Goal: Transaction & Acquisition: Book appointment/travel/reservation

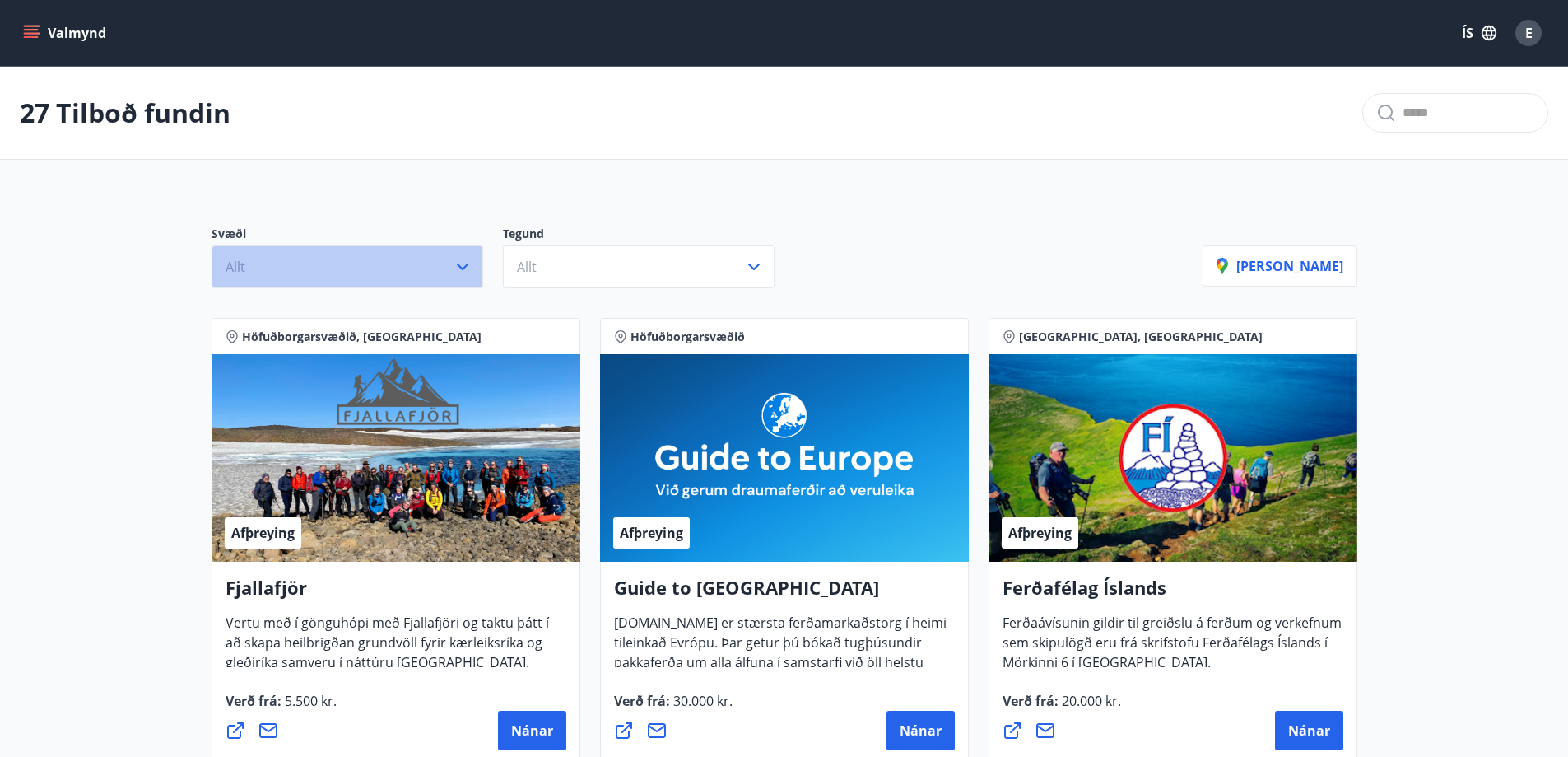
click at [439, 273] on button "Allt" at bounding box center [348, 267] width 272 height 43
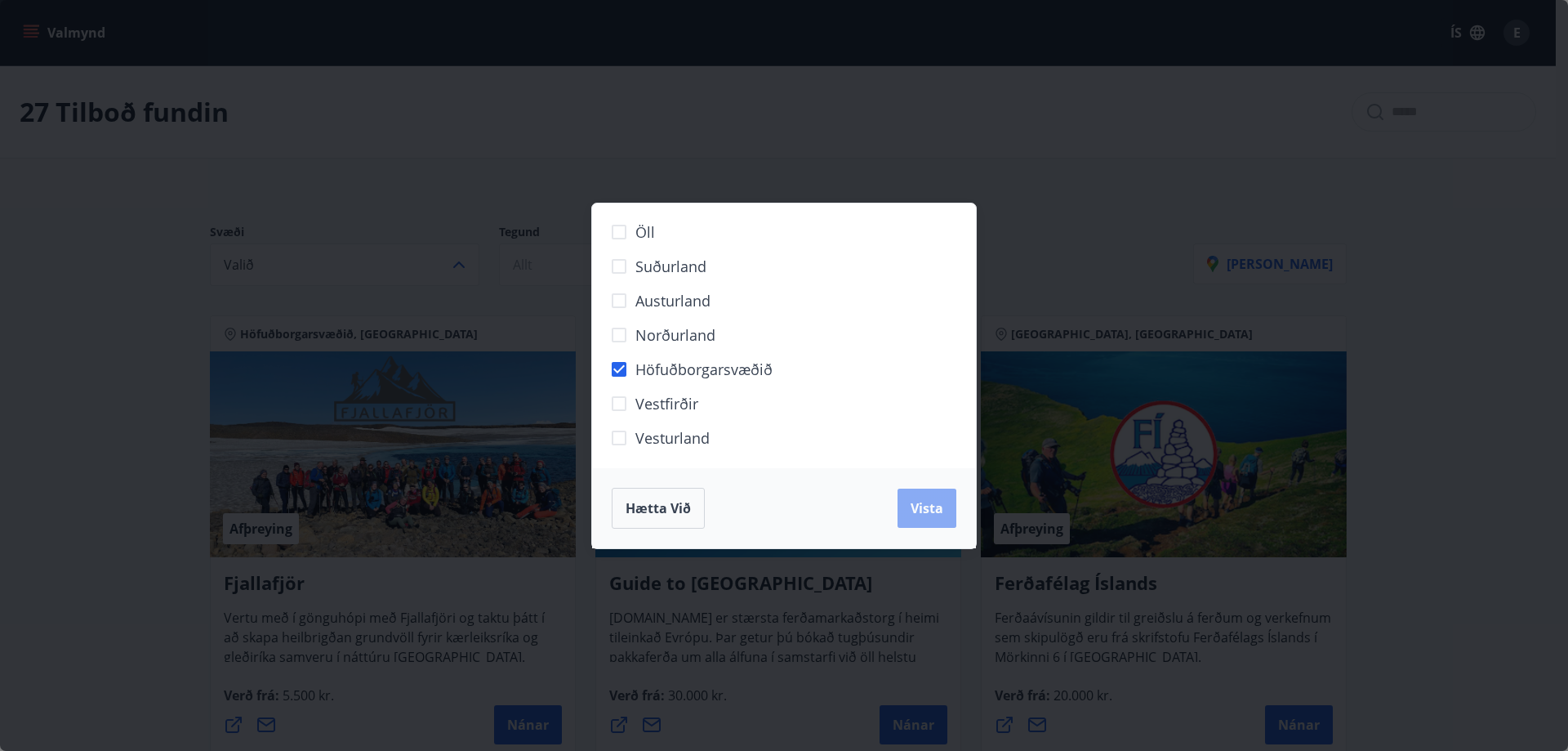
click at [933, 511] on span "Vista" at bounding box center [926, 508] width 33 height 18
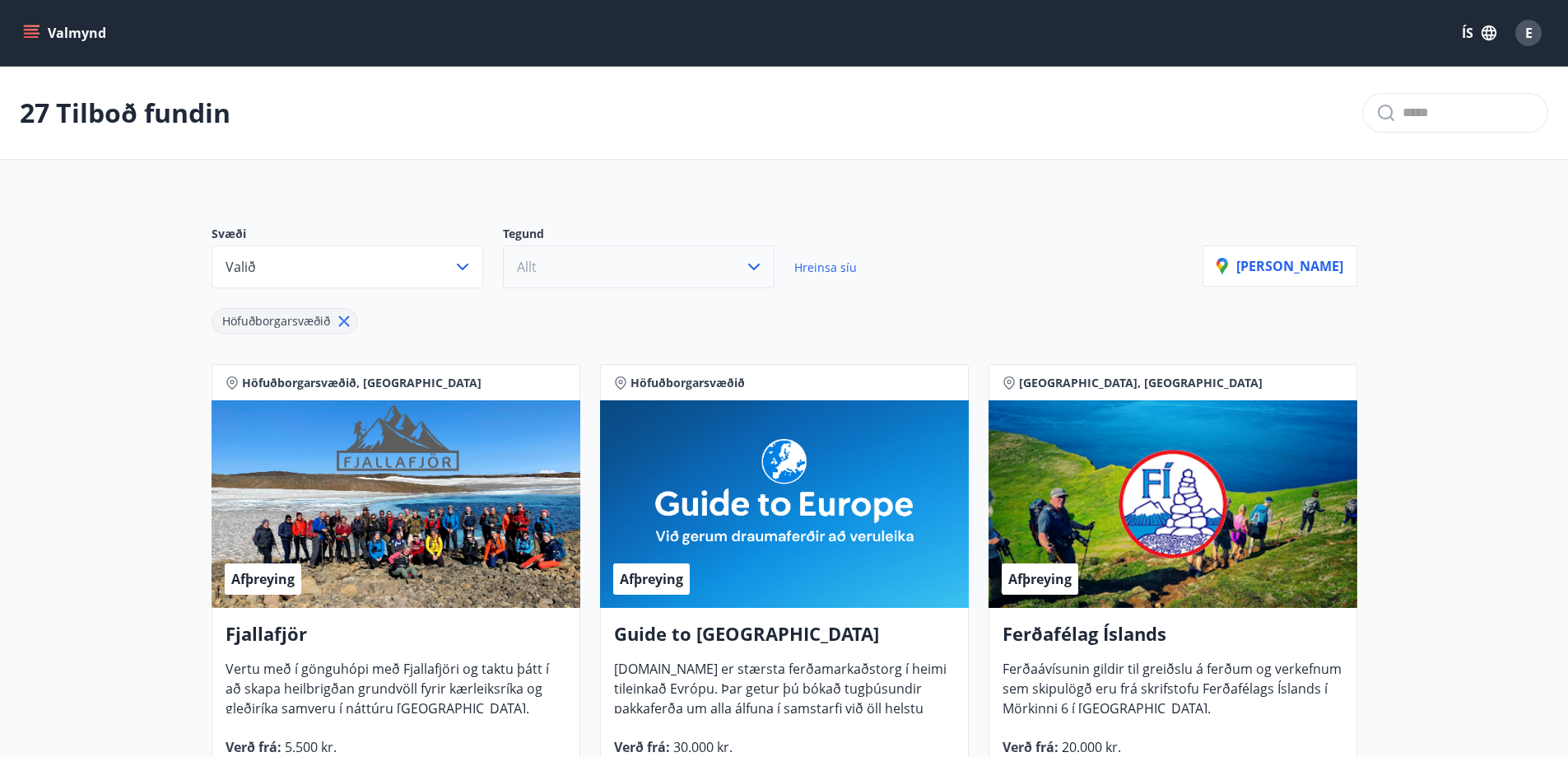
click at [558, 274] on button "Allt" at bounding box center [639, 267] width 272 height 43
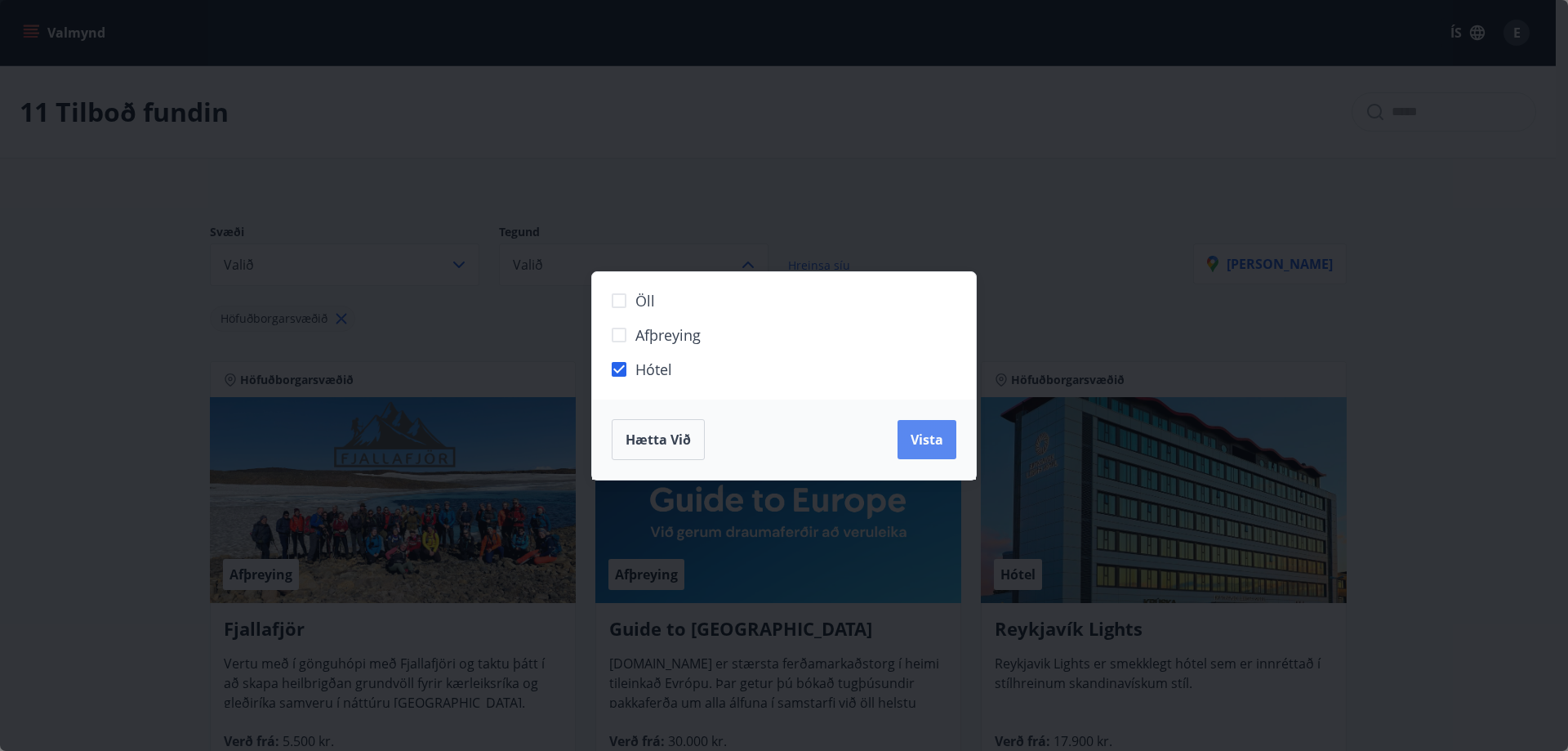
click at [916, 446] on span "Vista" at bounding box center [926, 440] width 33 height 18
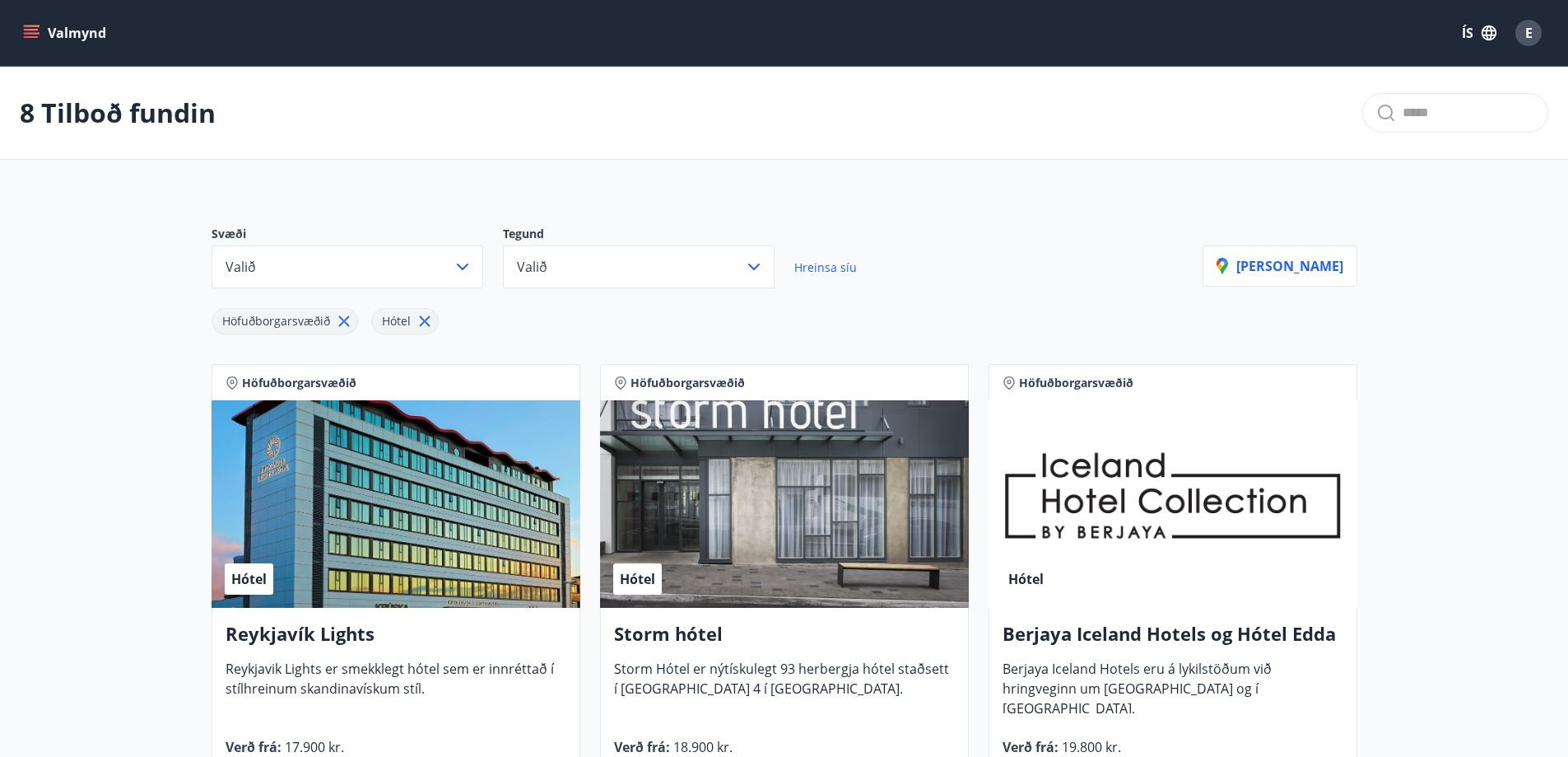
scroll to position [164, 0]
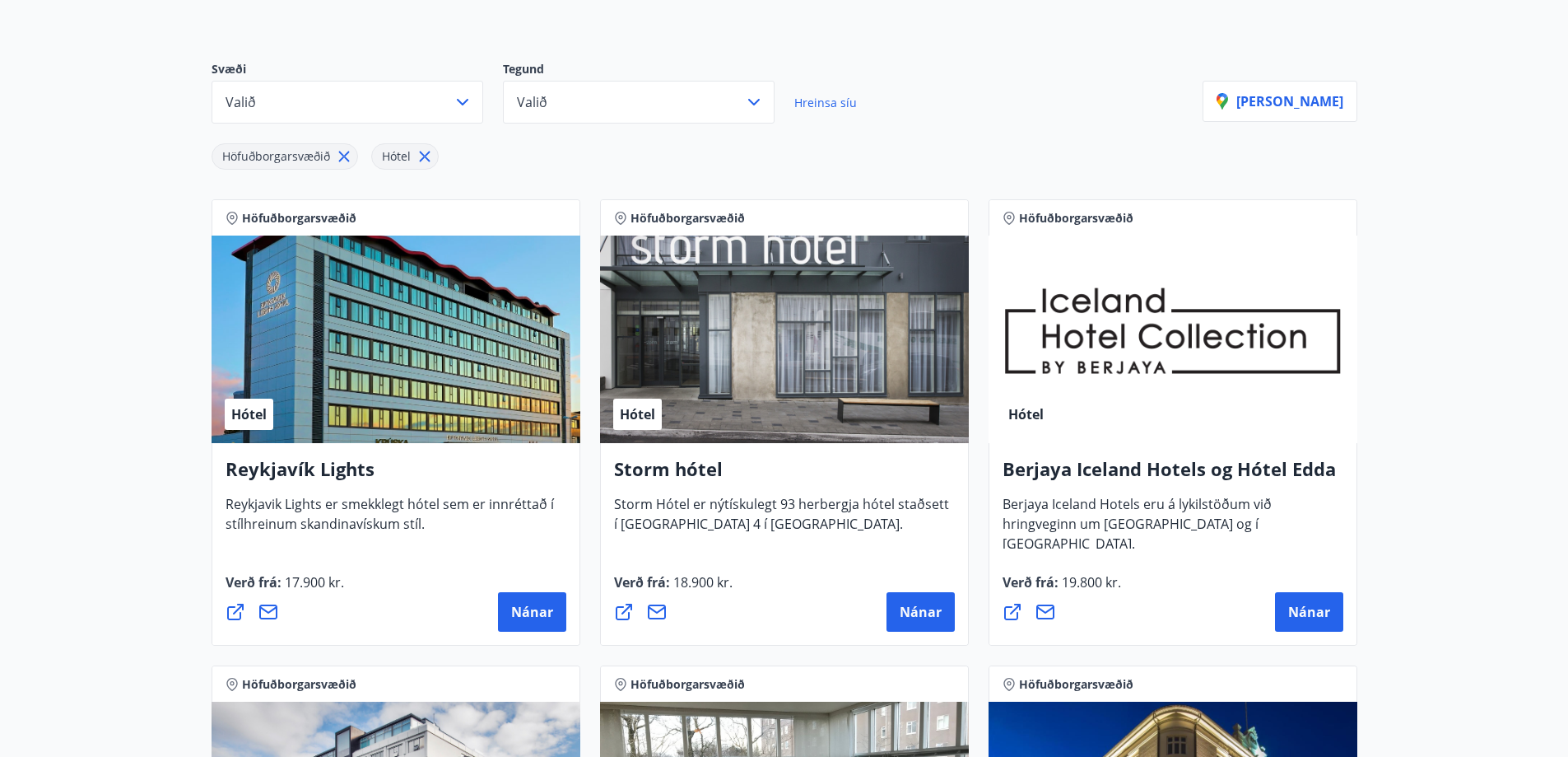
click at [334, 383] on div "Hótel" at bounding box center [396, 340] width 369 height 207
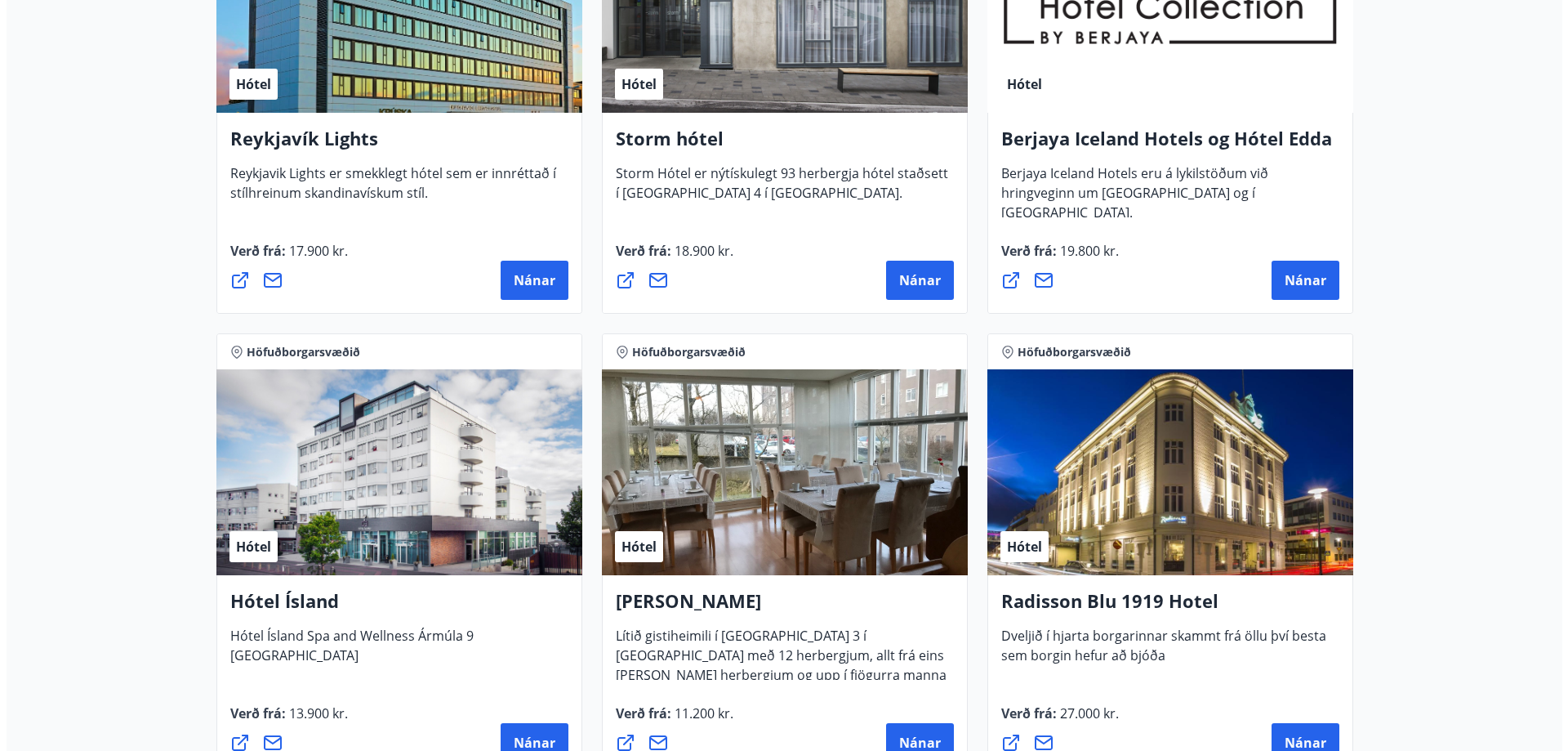
scroll to position [572, 0]
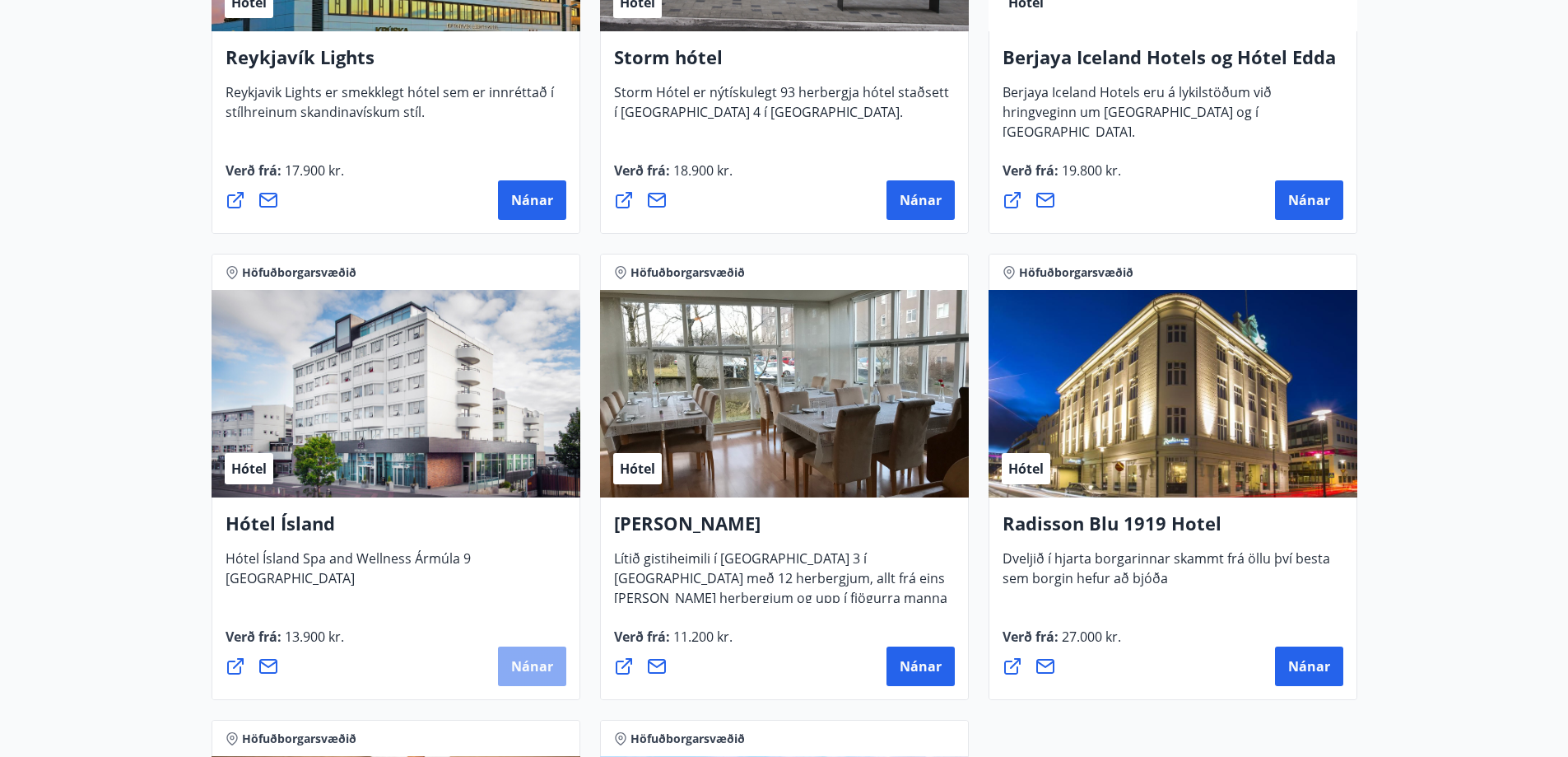
click at [531, 664] on span "Nánar" at bounding box center [532, 666] width 42 height 18
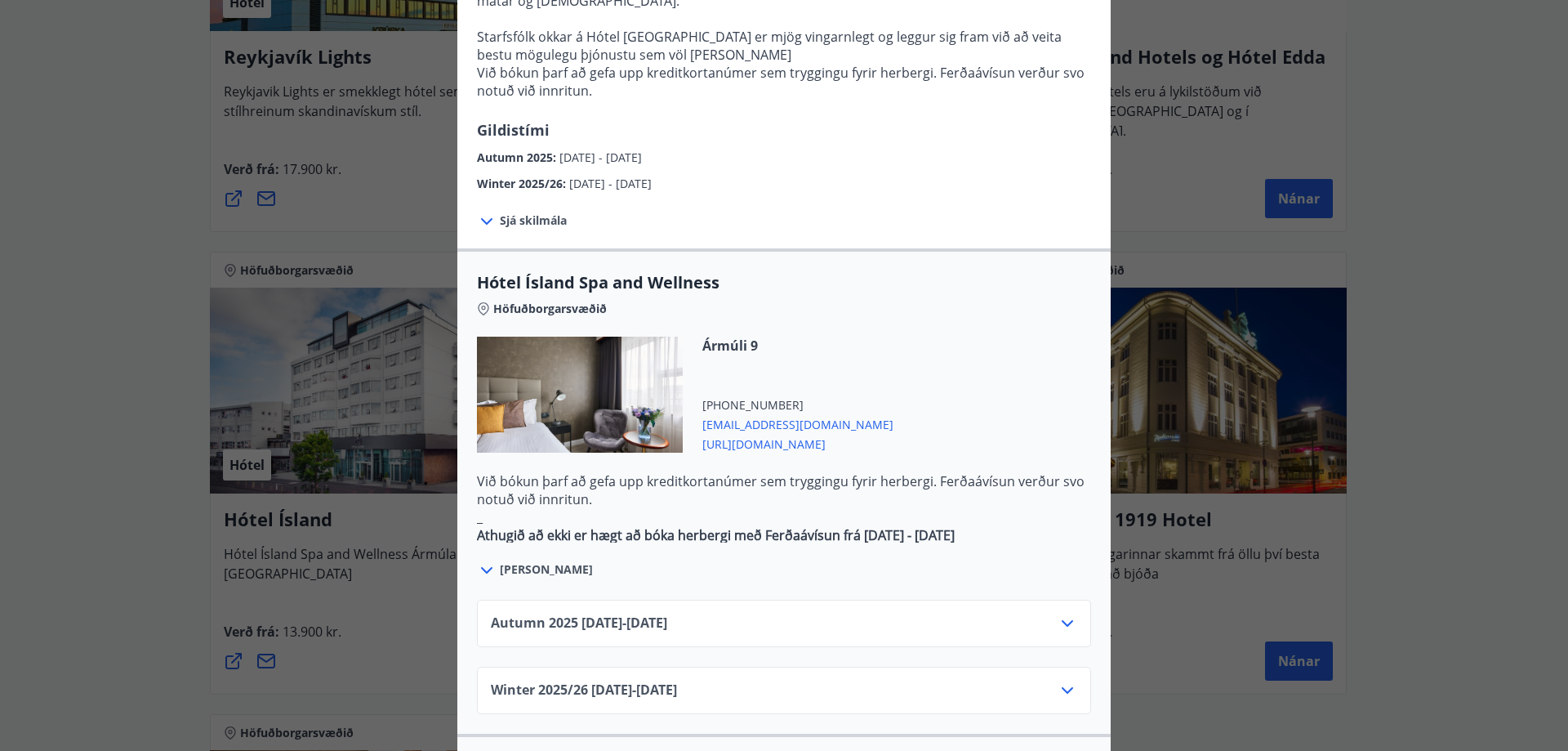
scroll to position [1079, 0]
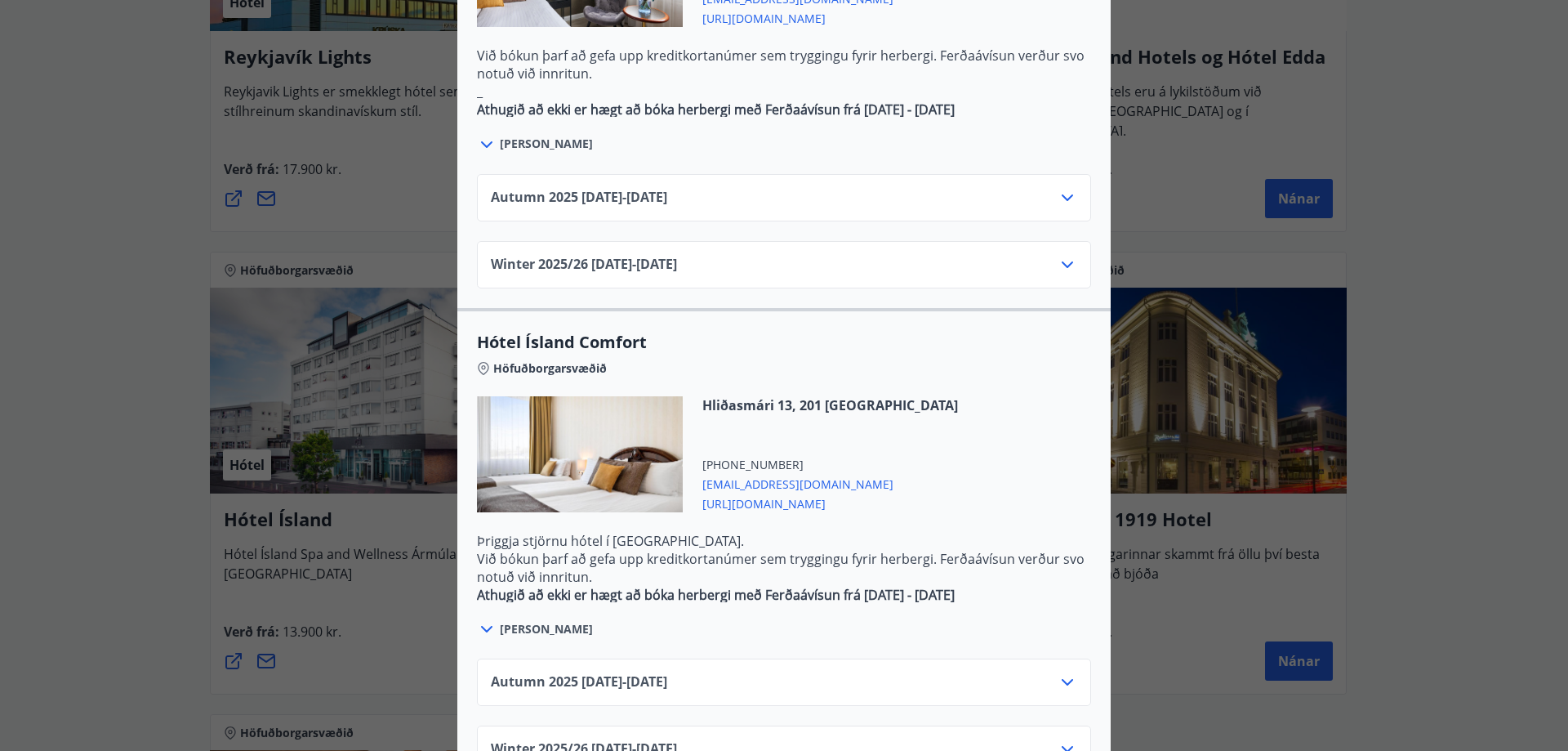
click at [1060, 672] on icon at bounding box center [1067, 682] width 20 height 20
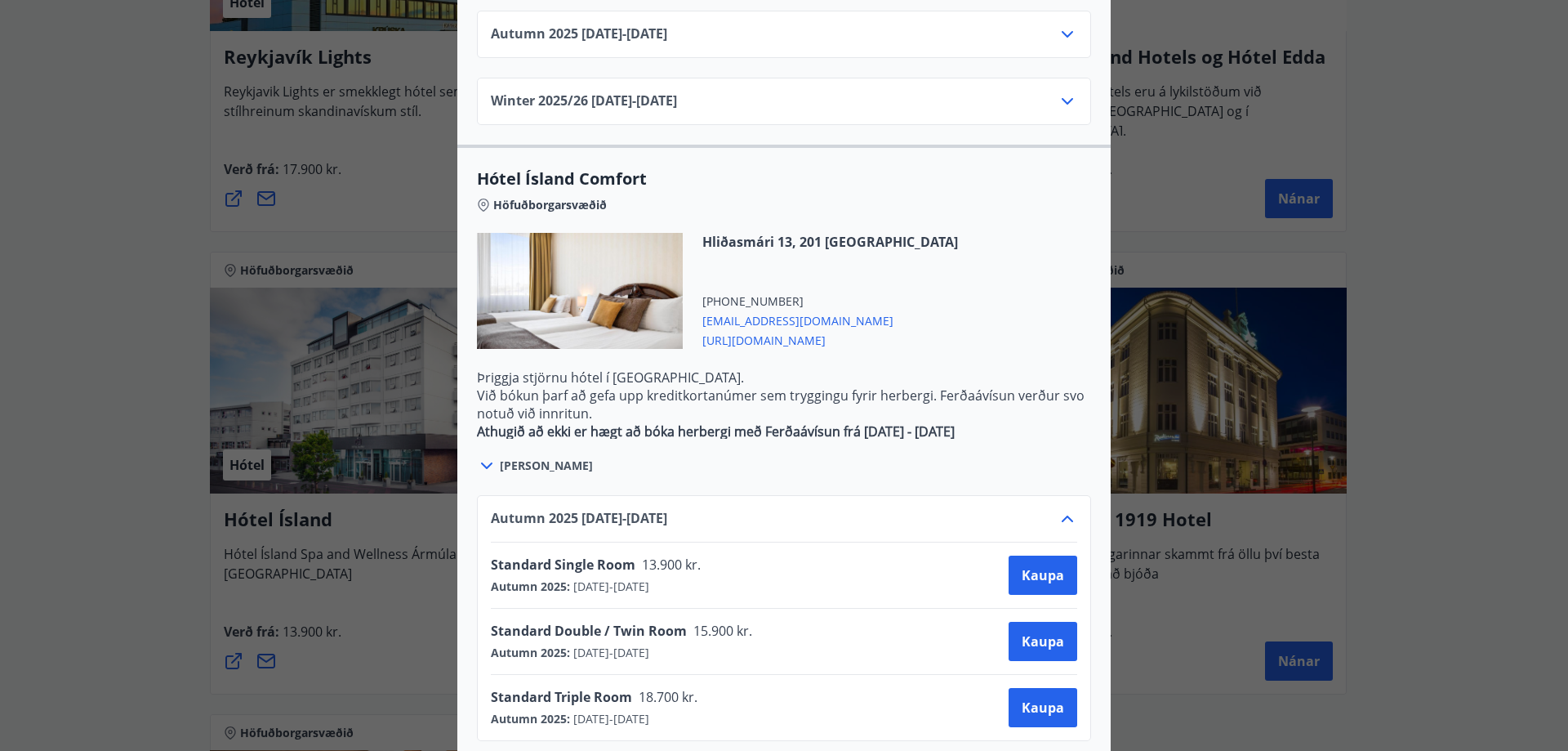
click at [1468, 393] on div "Hótel Ísland Sendu skilaboð til að panta herbergi [EMAIL_ADDRESS][DOMAIN_NAME] …" at bounding box center [784, 375] width 1568 height 751
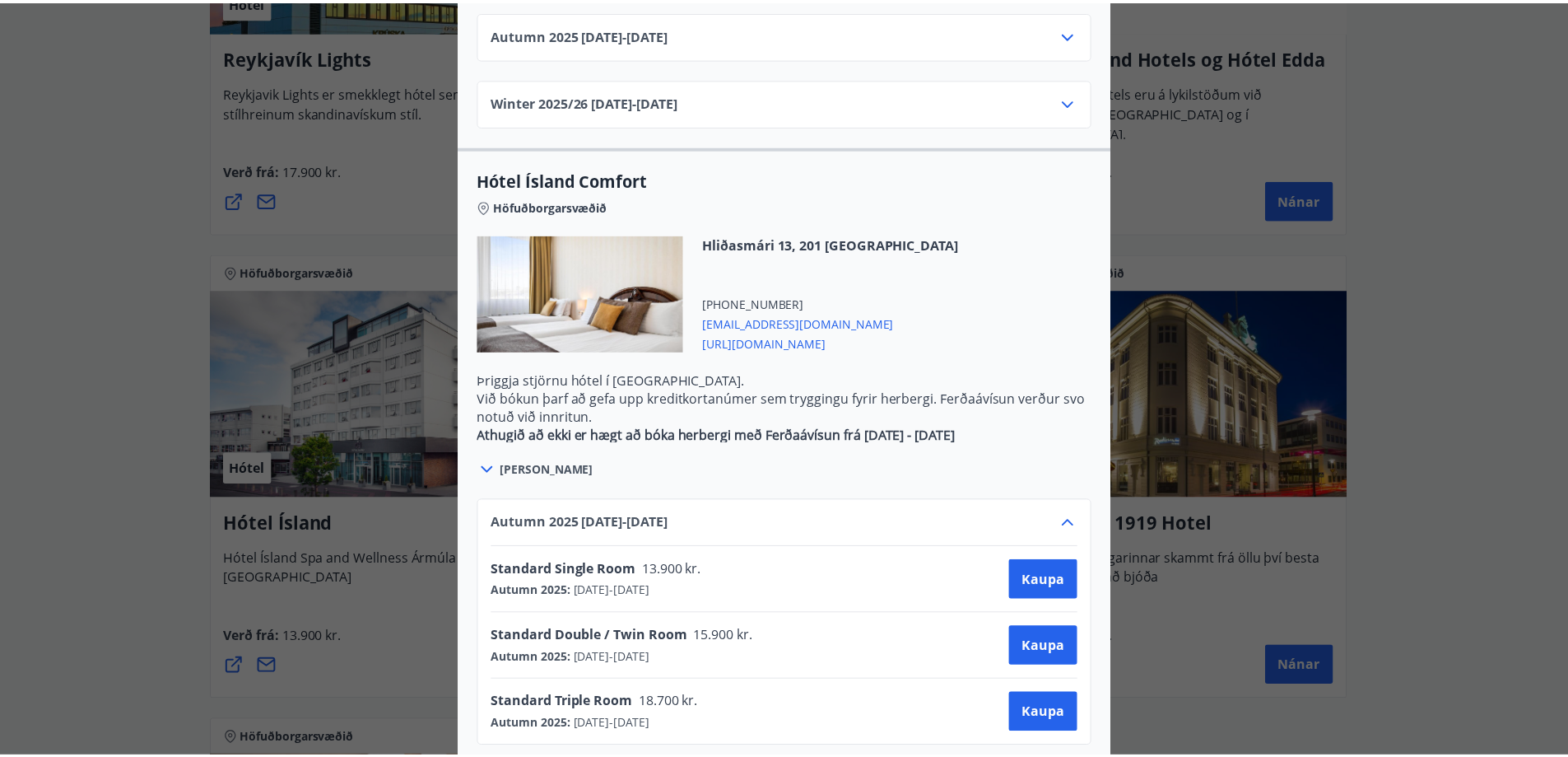
scroll to position [0, 0]
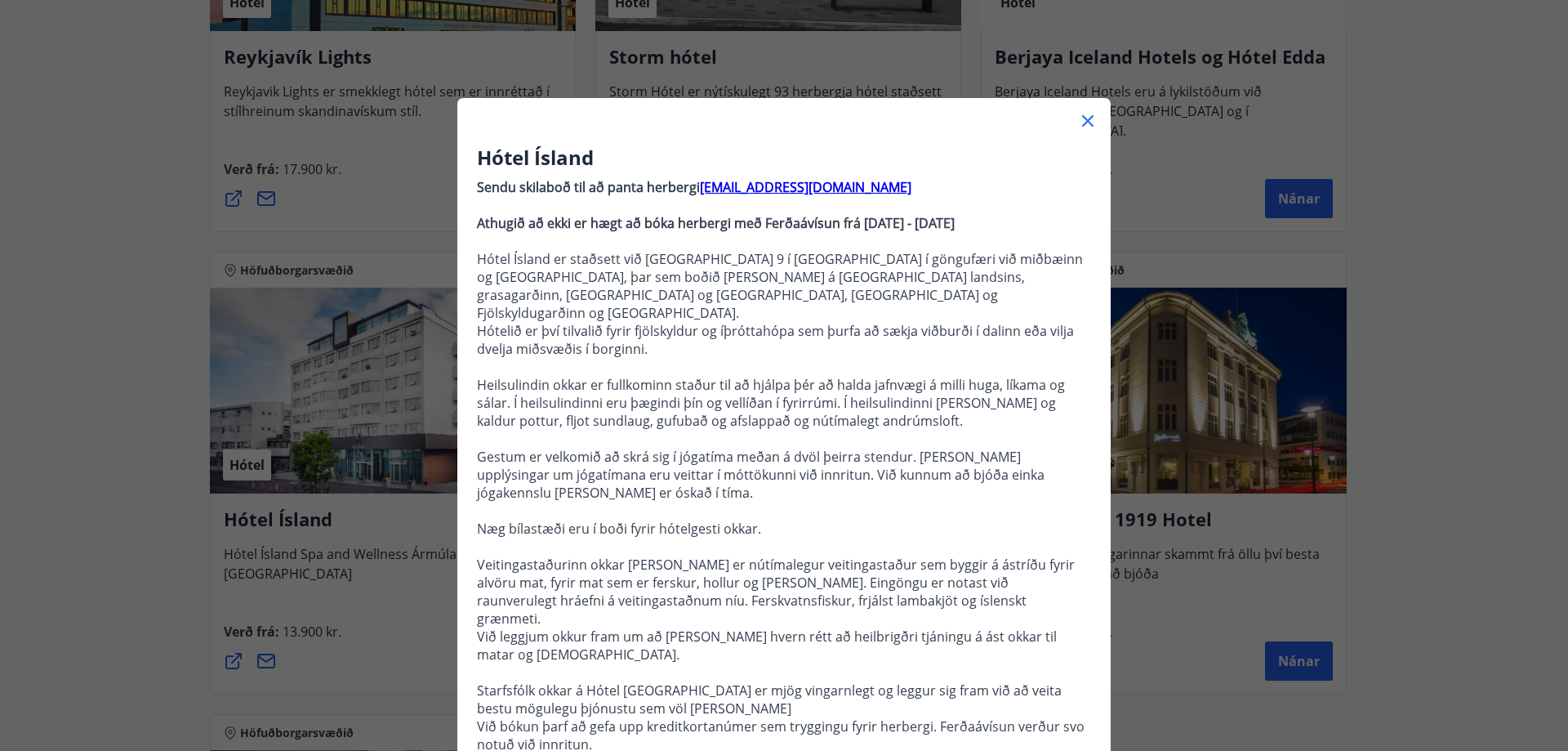
click at [1081, 122] on icon at bounding box center [1088, 121] width 20 height 20
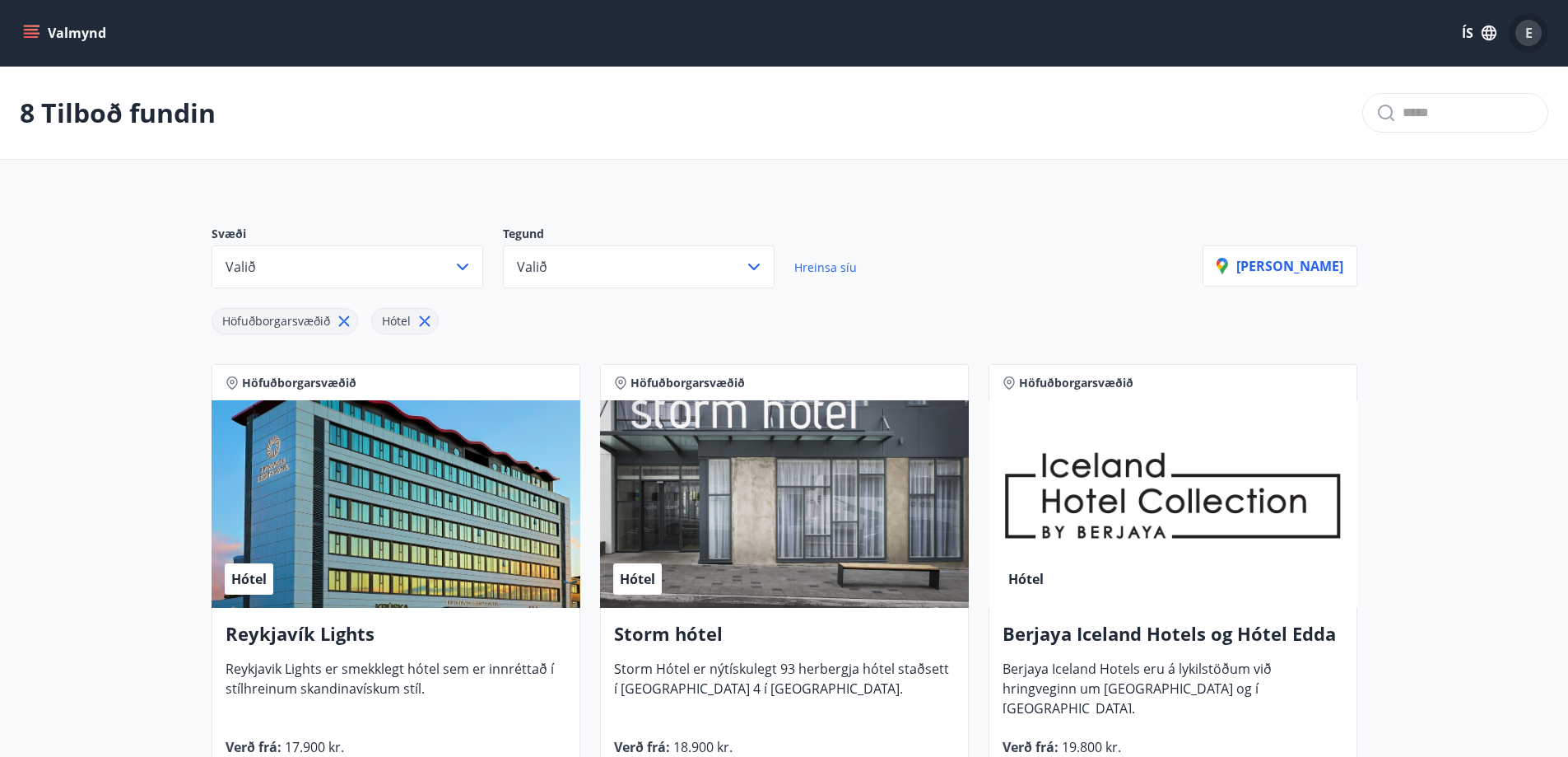
click at [1533, 33] on div "E" at bounding box center [1528, 32] width 26 height 26
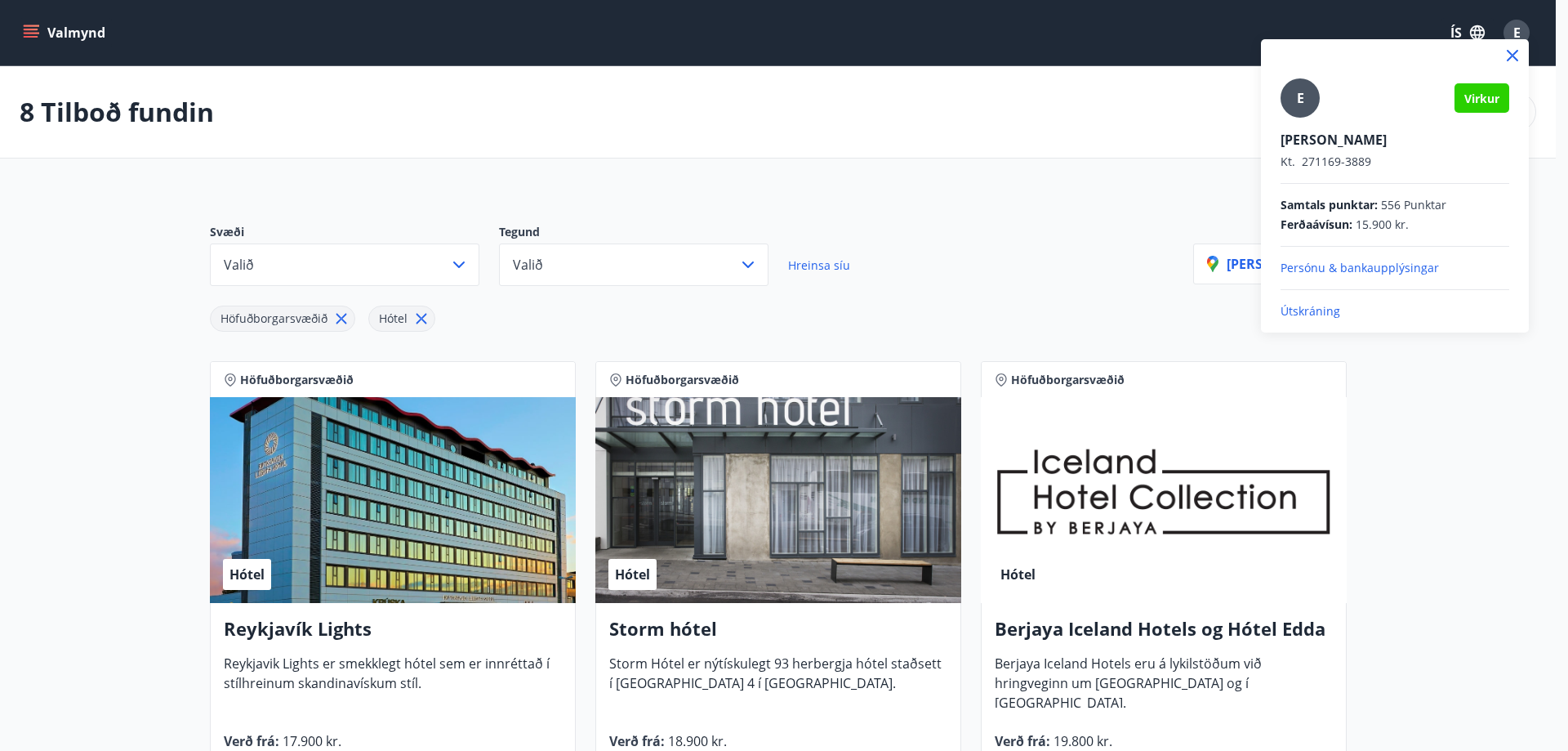
click at [1313, 309] on p "Útskráning" at bounding box center [1395, 311] width 229 height 16
